Goal: Task Accomplishment & Management: Use online tool/utility

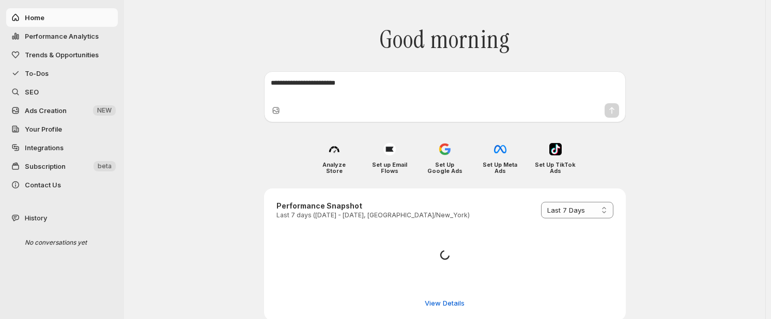
select select "*********"
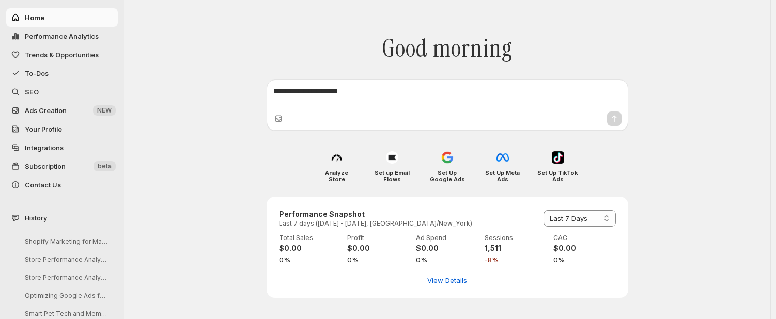
click at [64, 149] on span "Integrations" at bounding box center [70, 148] width 91 height 10
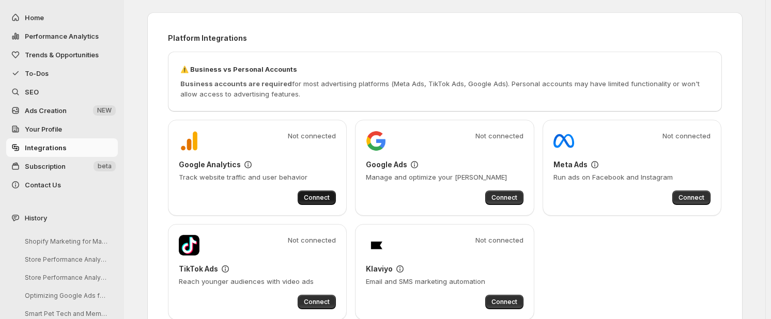
click at [318, 205] on button "Connect" at bounding box center [317, 198] width 38 height 14
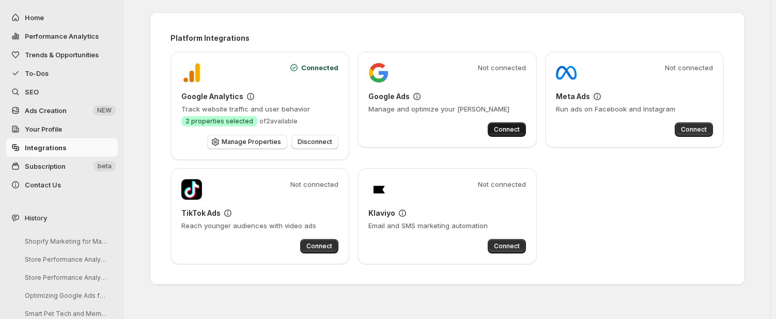
click at [513, 128] on span "Connect" at bounding box center [507, 130] width 26 height 8
